Goal: Transaction & Acquisition: Purchase product/service

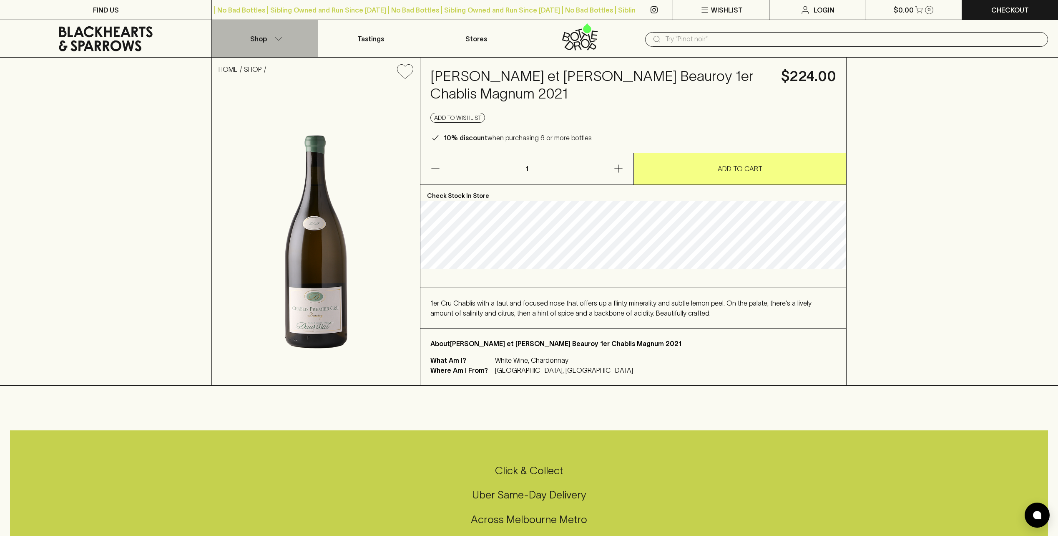
click at [267, 37] on button "Shop" at bounding box center [265, 38] width 106 height 37
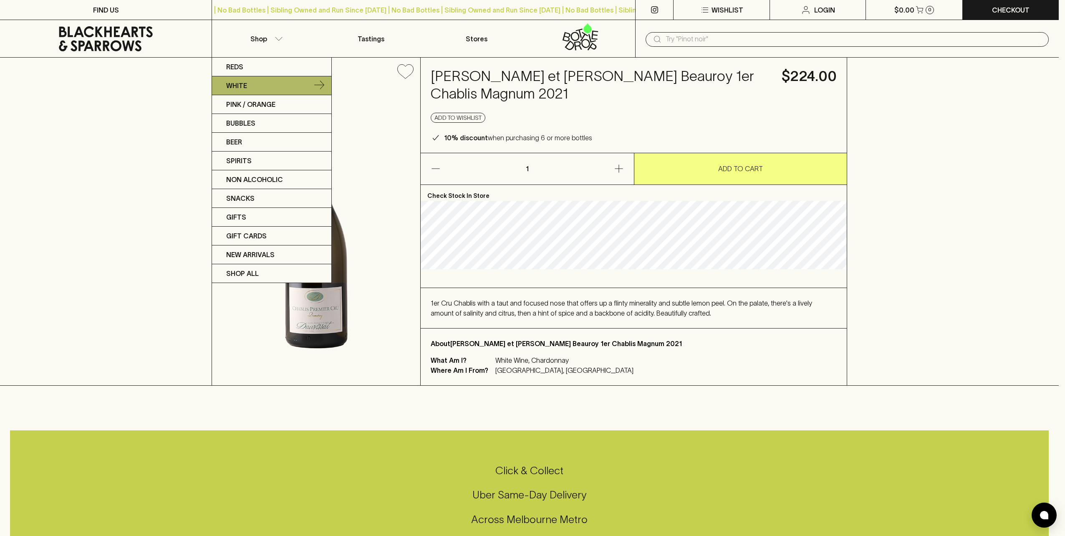
click at [247, 85] on p "White" at bounding box center [236, 86] width 21 height 10
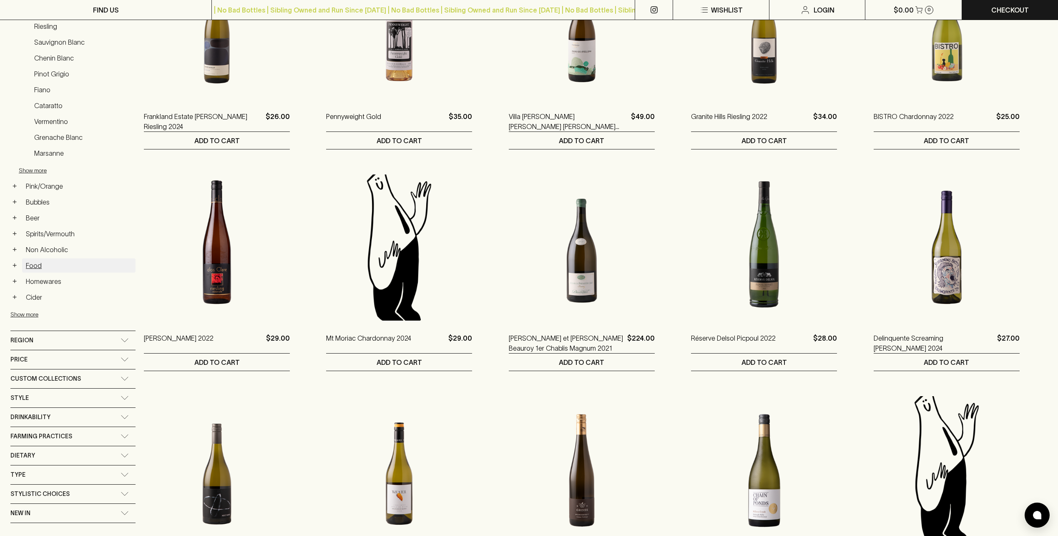
scroll to position [250, 0]
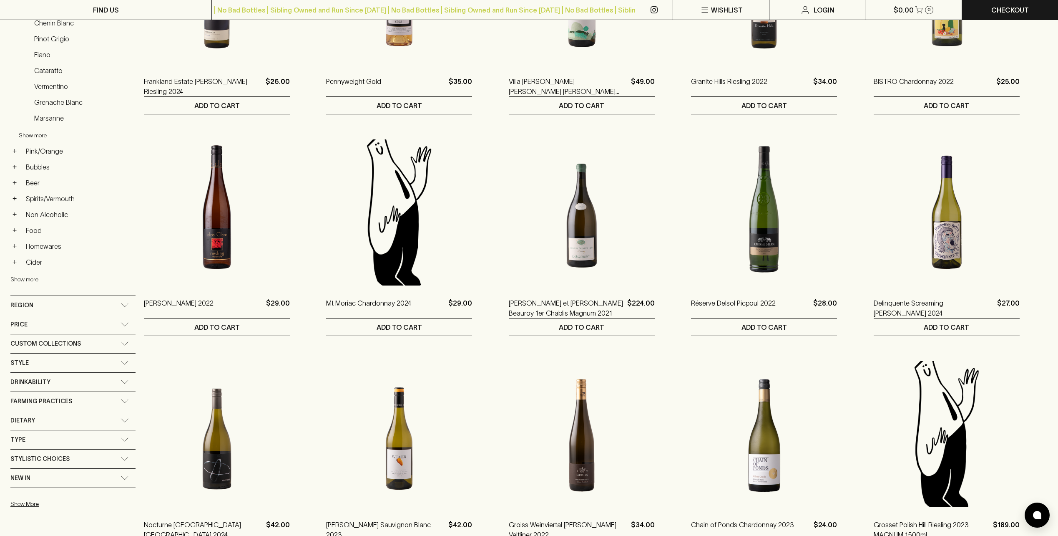
click at [33, 306] on div "Region" at bounding box center [65, 305] width 110 height 10
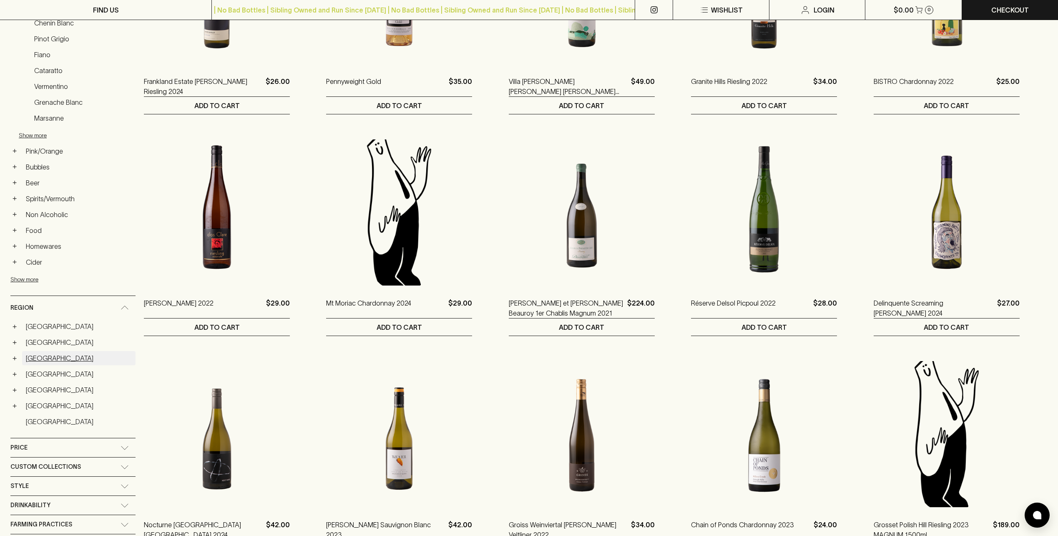
click at [31, 361] on link "[GEOGRAPHIC_DATA]" at bounding box center [78, 358] width 113 height 14
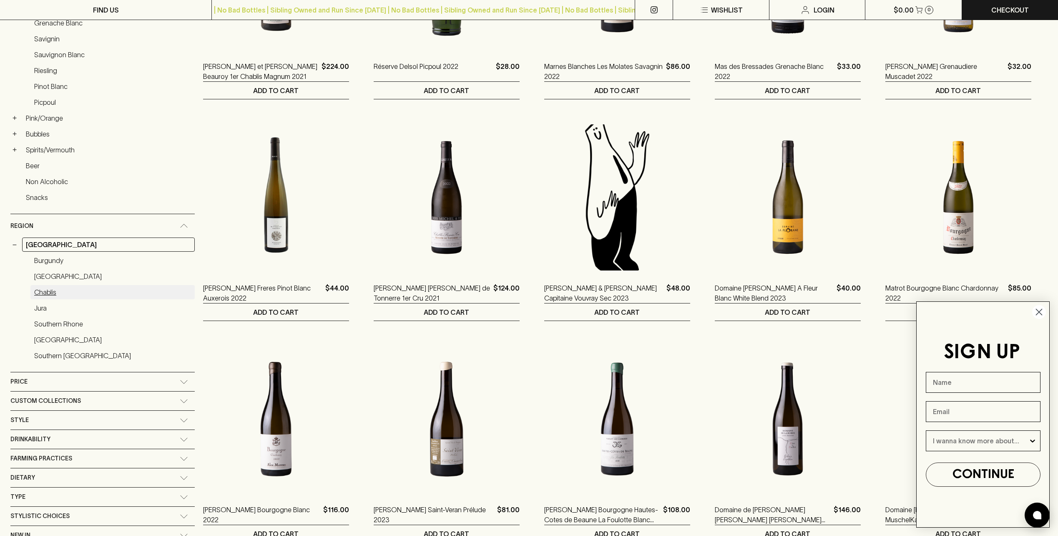
click at [45, 296] on link "Chablis" at bounding box center [112, 292] width 164 height 14
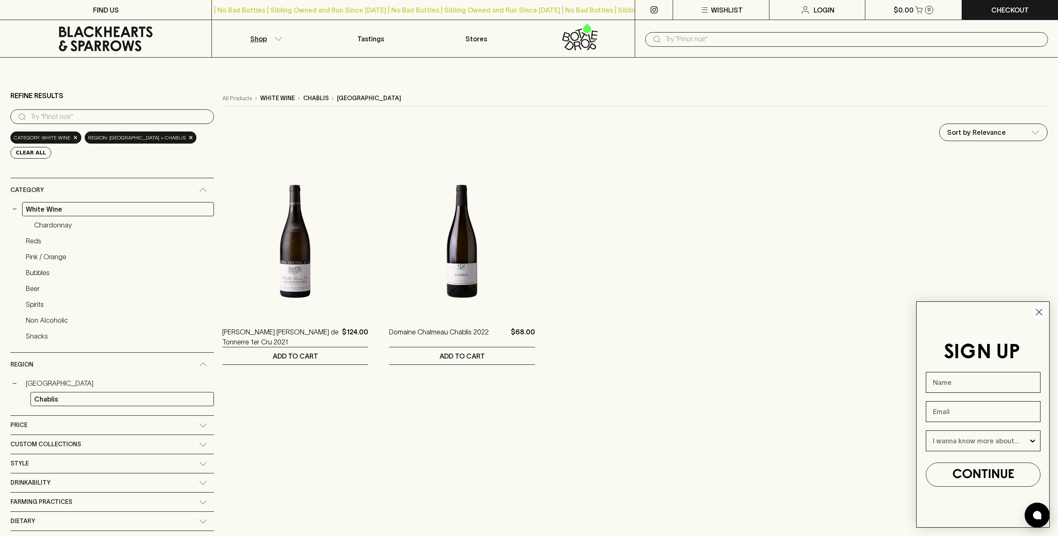
click at [19, 208] on div "− White Wine" at bounding box center [112, 209] width 204 height 14
click at [17, 209] on button "−" at bounding box center [14, 209] width 8 height 8
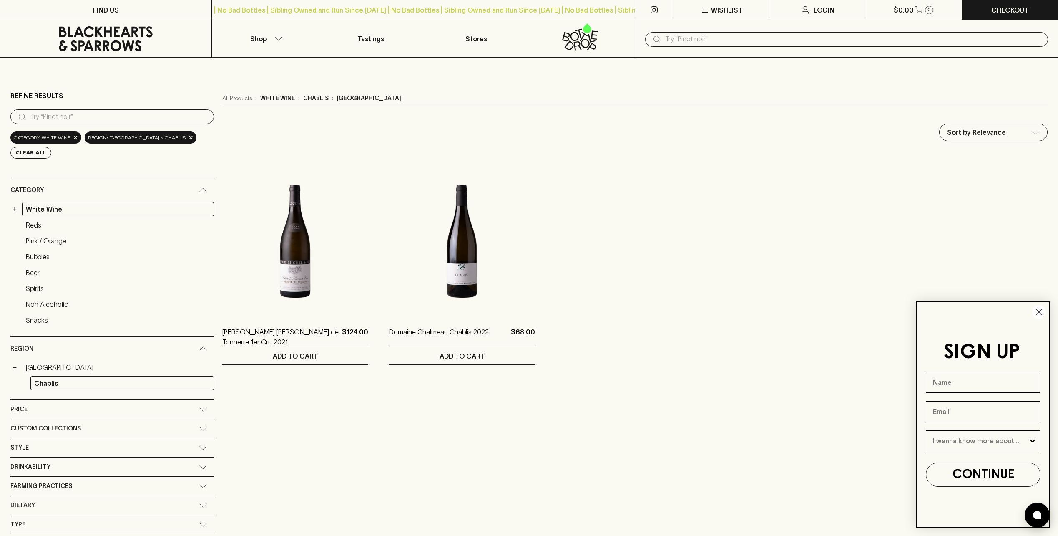
click at [101, 121] on input "search" at bounding box center [118, 116] width 177 height 13
click at [71, 138] on div "Category: white wine ×" at bounding box center [45, 137] width 71 height 12
click at [73, 138] on span "×" at bounding box center [75, 137] width 5 height 9
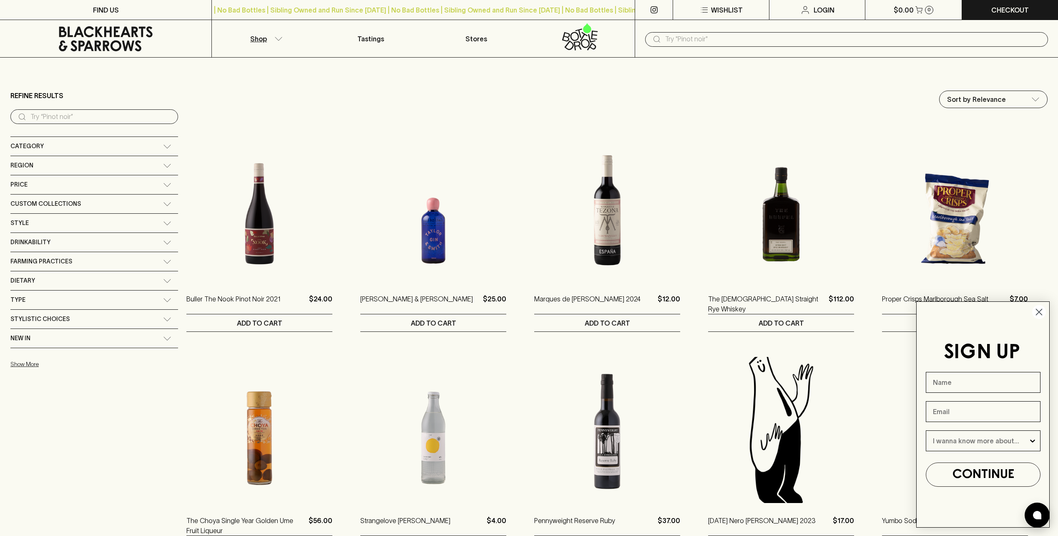
click at [80, 118] on input "search" at bounding box center [100, 116] width 141 height 13
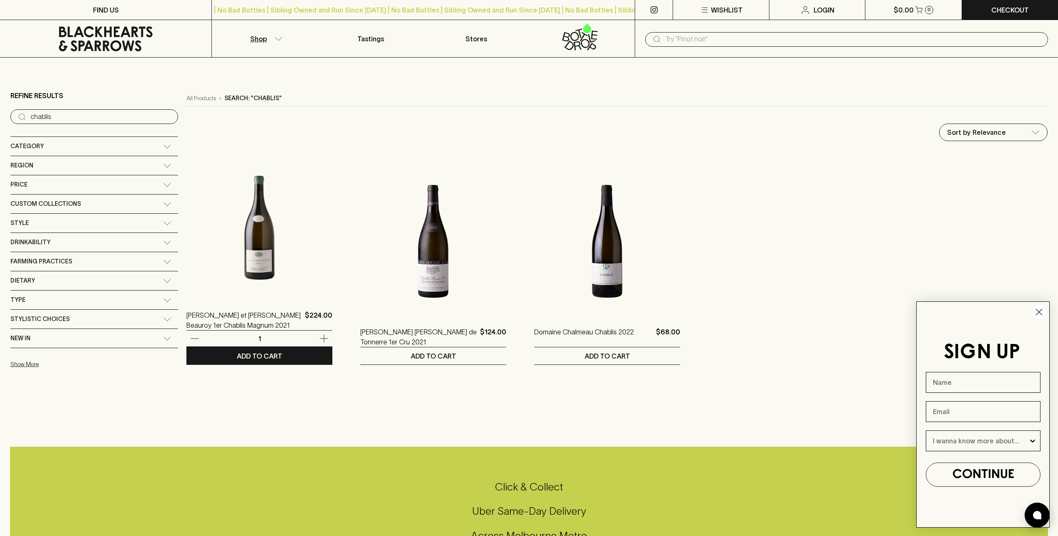
type input "chablis"
click at [186, 262] on img at bounding box center [259, 224] width 146 height 146
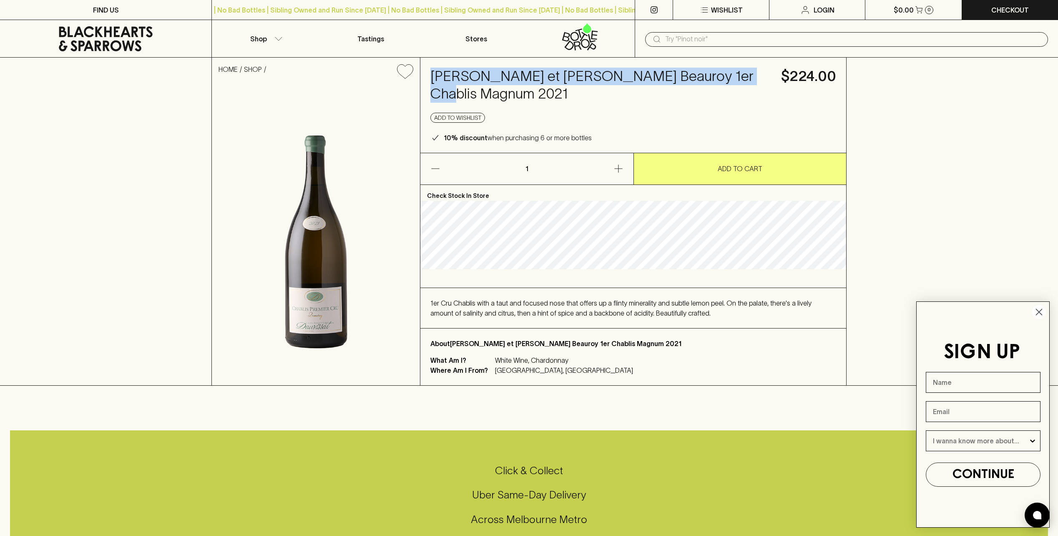
drag, startPoint x: 436, startPoint y: 78, endPoint x: 715, endPoint y: 78, distance: 279.9
click at [715, 78] on h4 "[PERSON_NAME] et [PERSON_NAME] Beauroy 1er Chablis Magnum 2021" at bounding box center [601, 85] width 340 height 35
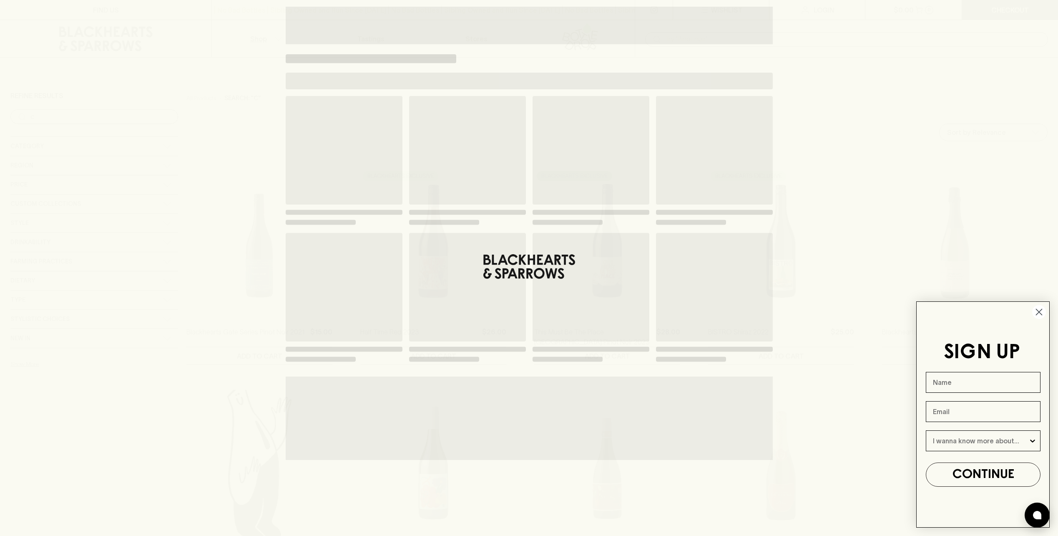
type input "cg"
